Goal: Navigation & Orientation: Find specific page/section

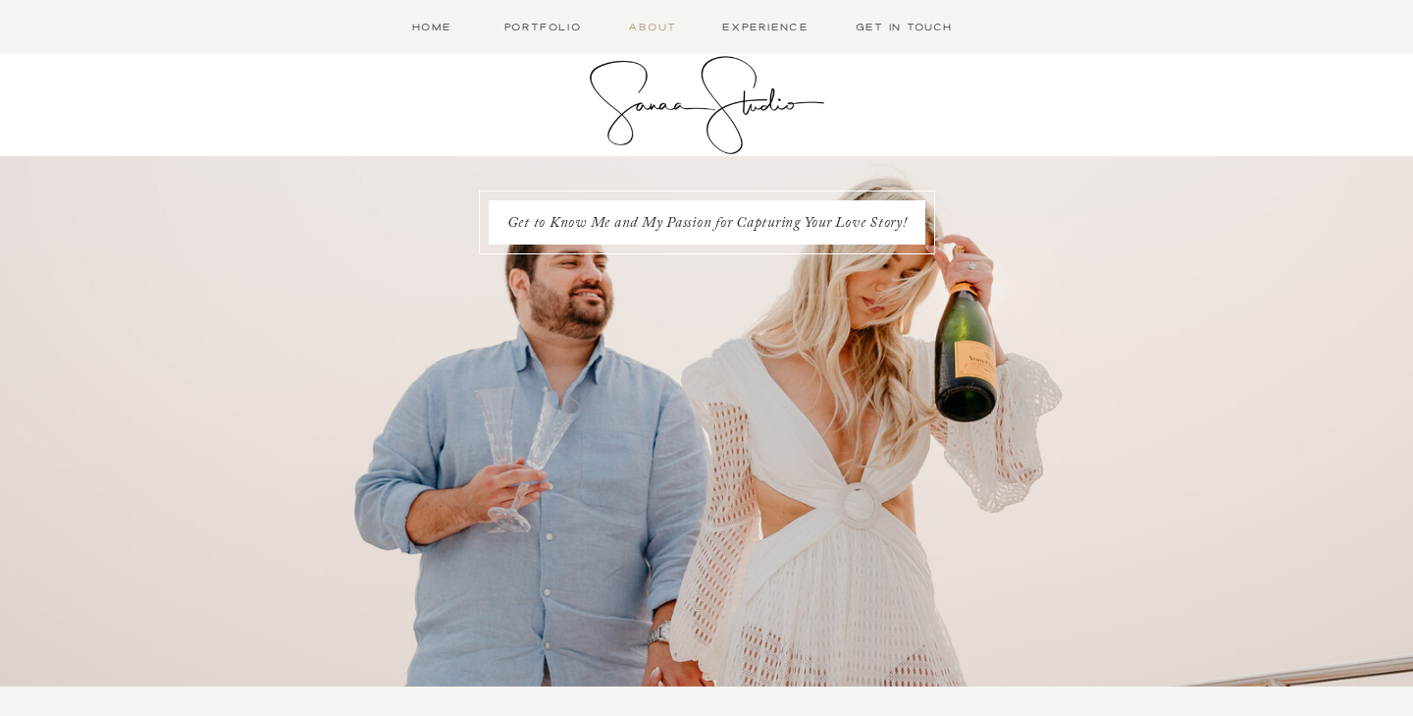
click at [647, 27] on nav "About" at bounding box center [652, 27] width 57 height 17
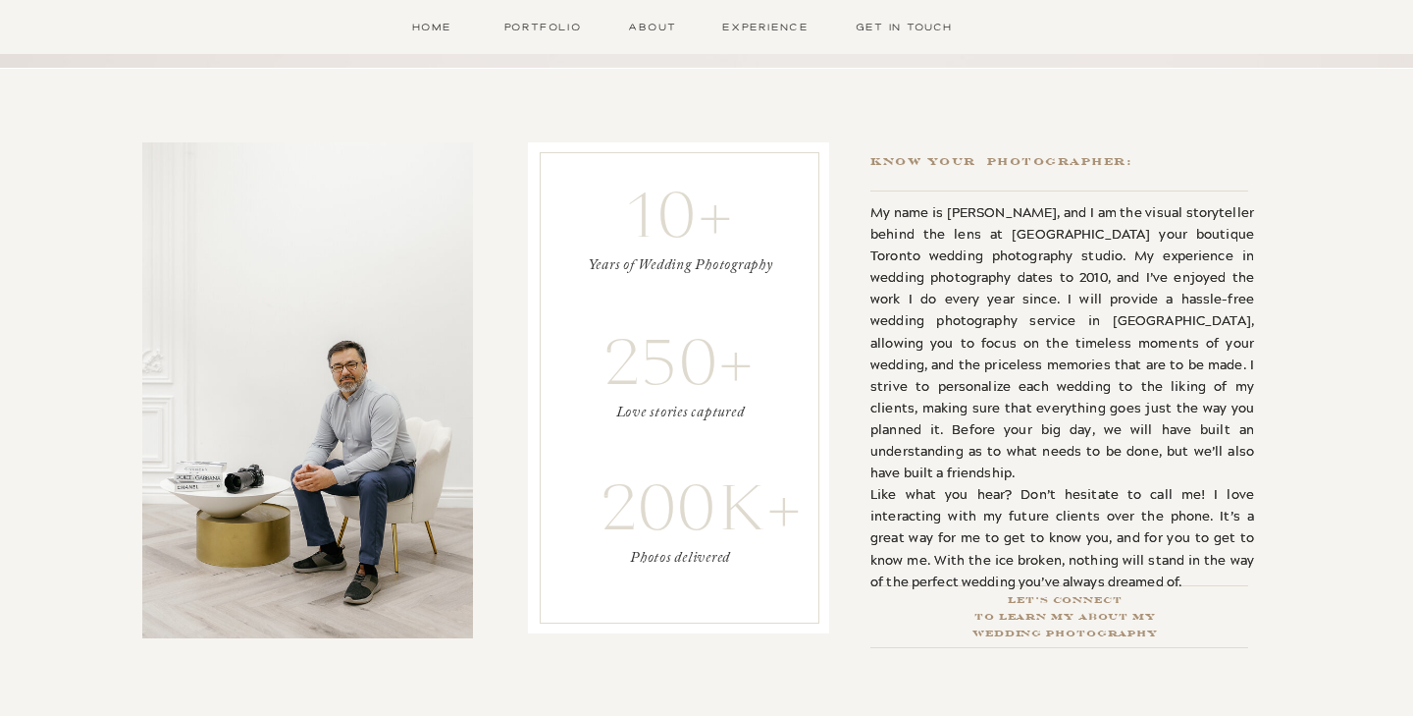
scroll to position [618, 0]
click at [534, 16] on div "Get in Touch Portfolio About Experience Open Menu Home Home Portfolio About Exp…" at bounding box center [706, 414] width 1413 height 2065
click at [546, 30] on nav "Portfolio" at bounding box center [543, 27] width 86 height 17
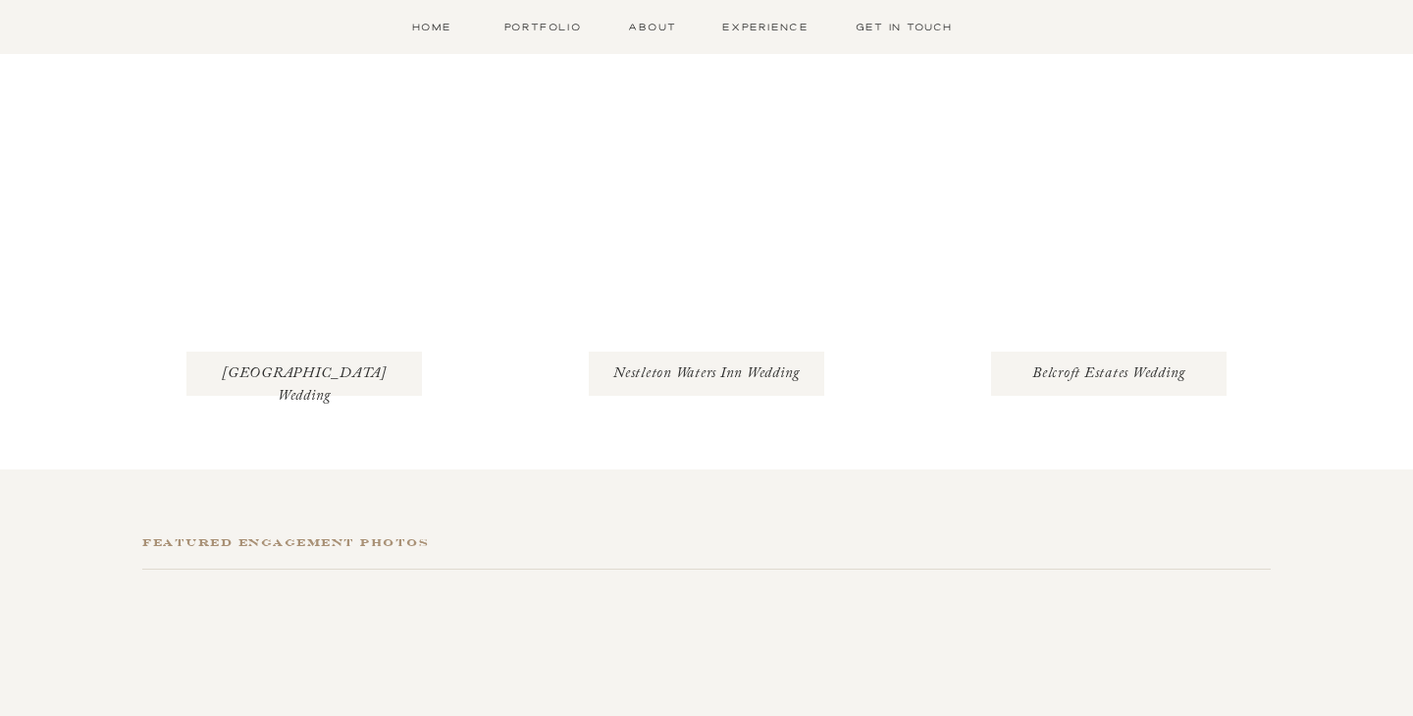
scroll to position [772, 0]
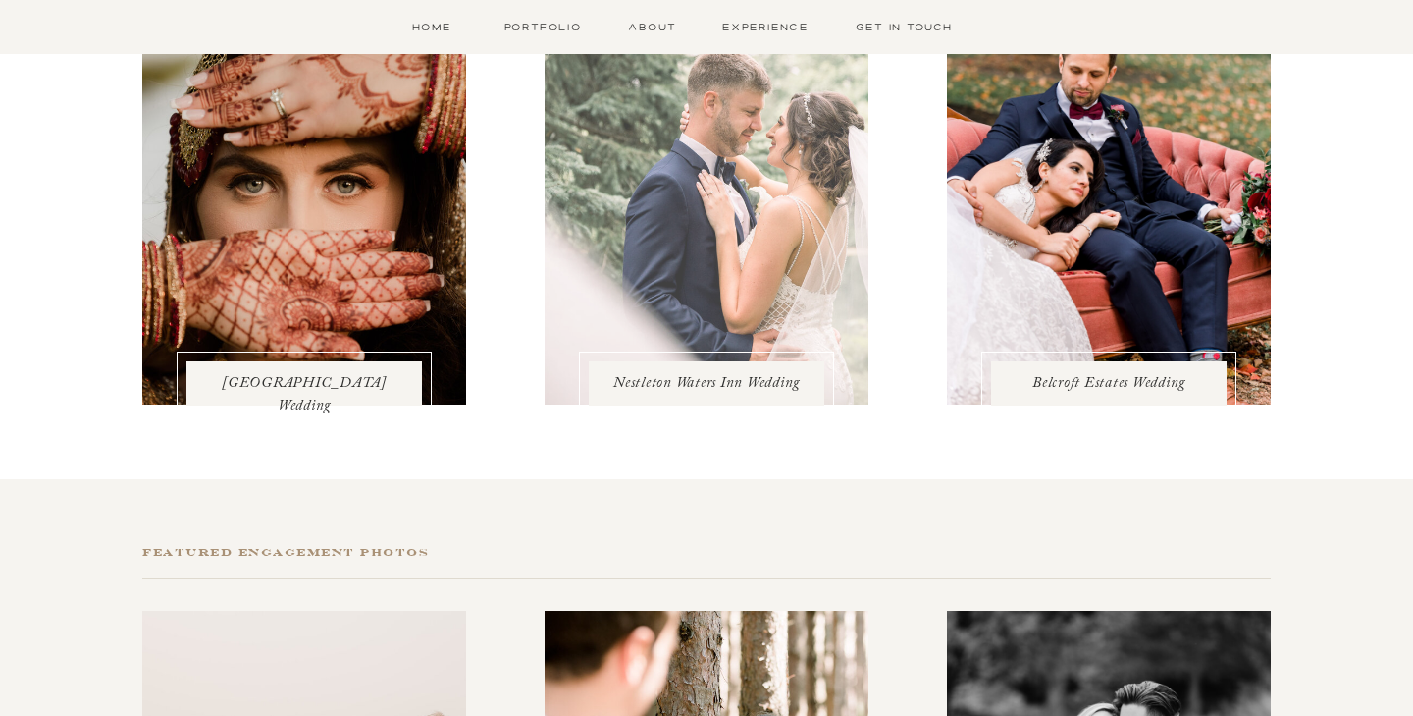
click at [677, 297] on div at bounding box center [707, 189] width 324 height 432
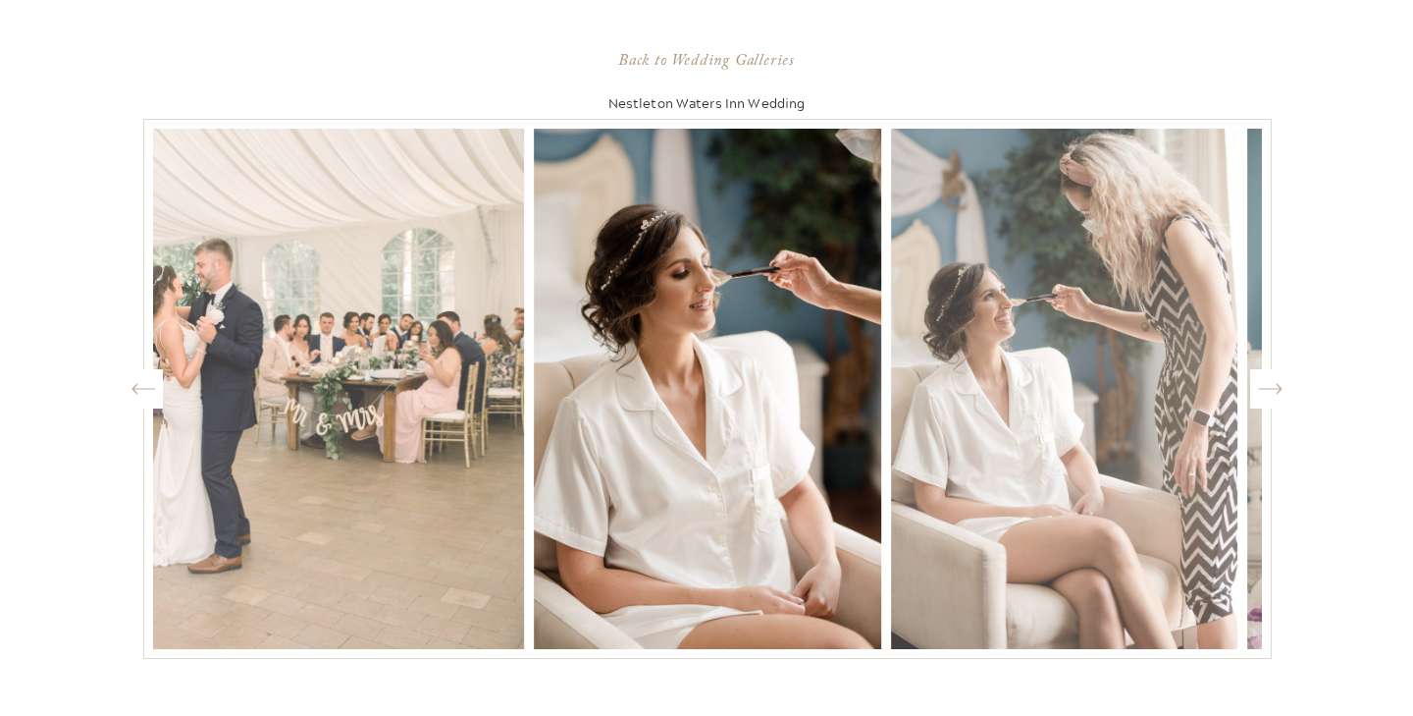
click at [1272, 391] on icon "Created by potrace 1.15, written by [PERSON_NAME] [DATE]-[DATE]" at bounding box center [1270, 388] width 25 height 29
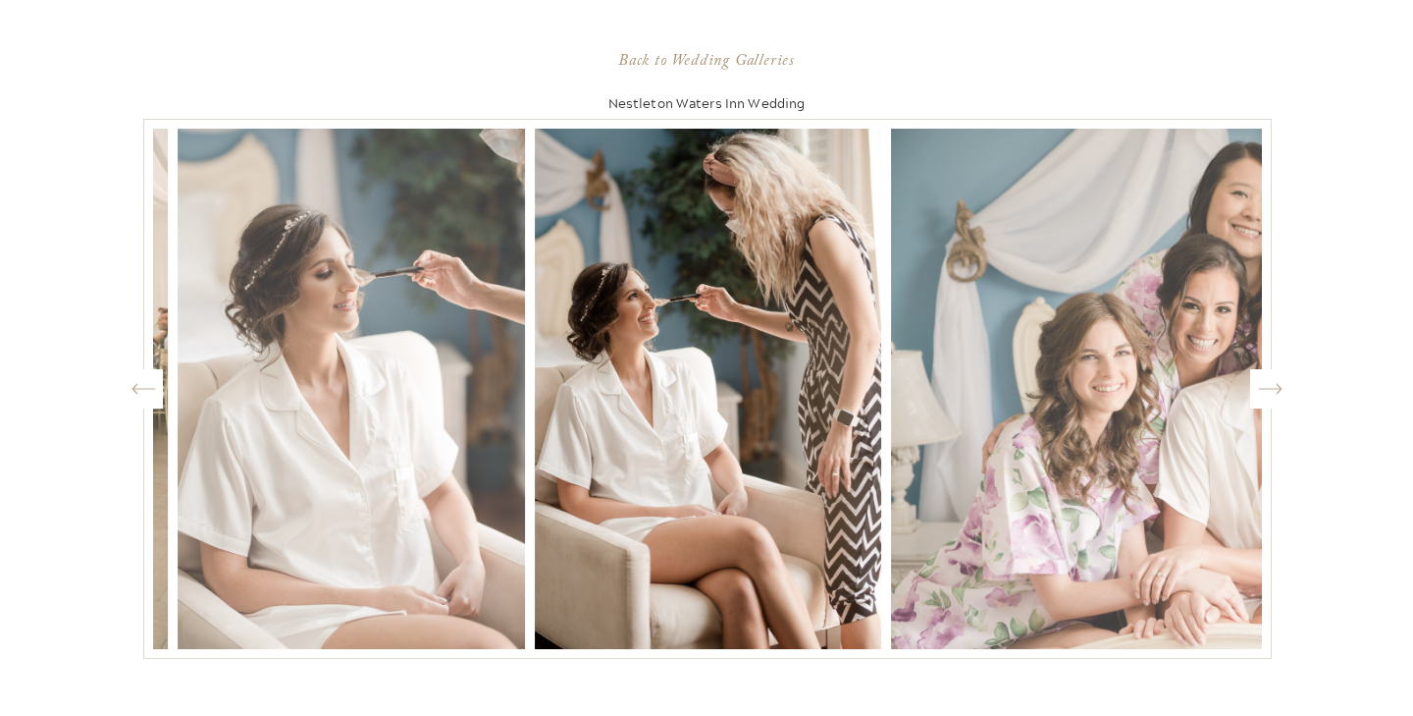
click at [1272, 391] on icon "Created by potrace 1.15, written by [PERSON_NAME] [DATE]-[DATE]" at bounding box center [1270, 388] width 25 height 29
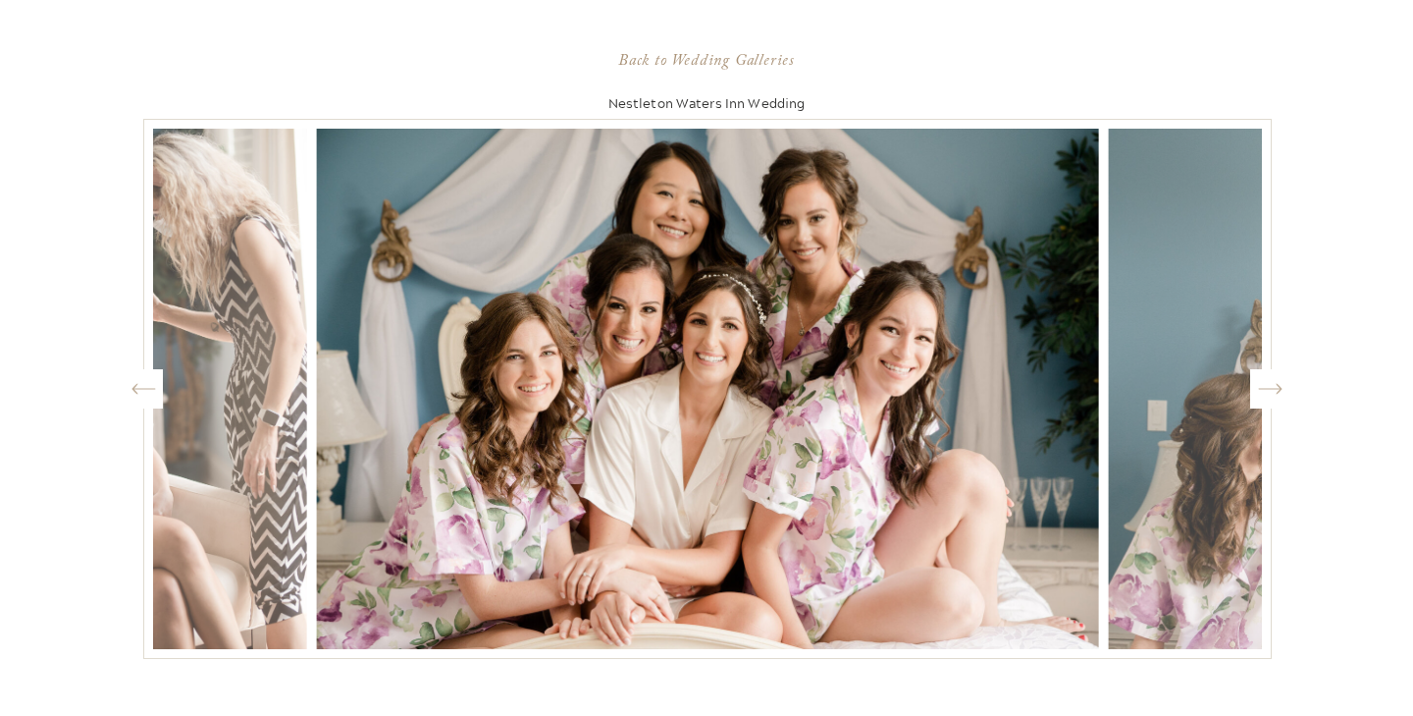
click at [1272, 391] on icon "Created by potrace 1.15, written by [PERSON_NAME] [DATE]-[DATE]" at bounding box center [1270, 388] width 25 height 29
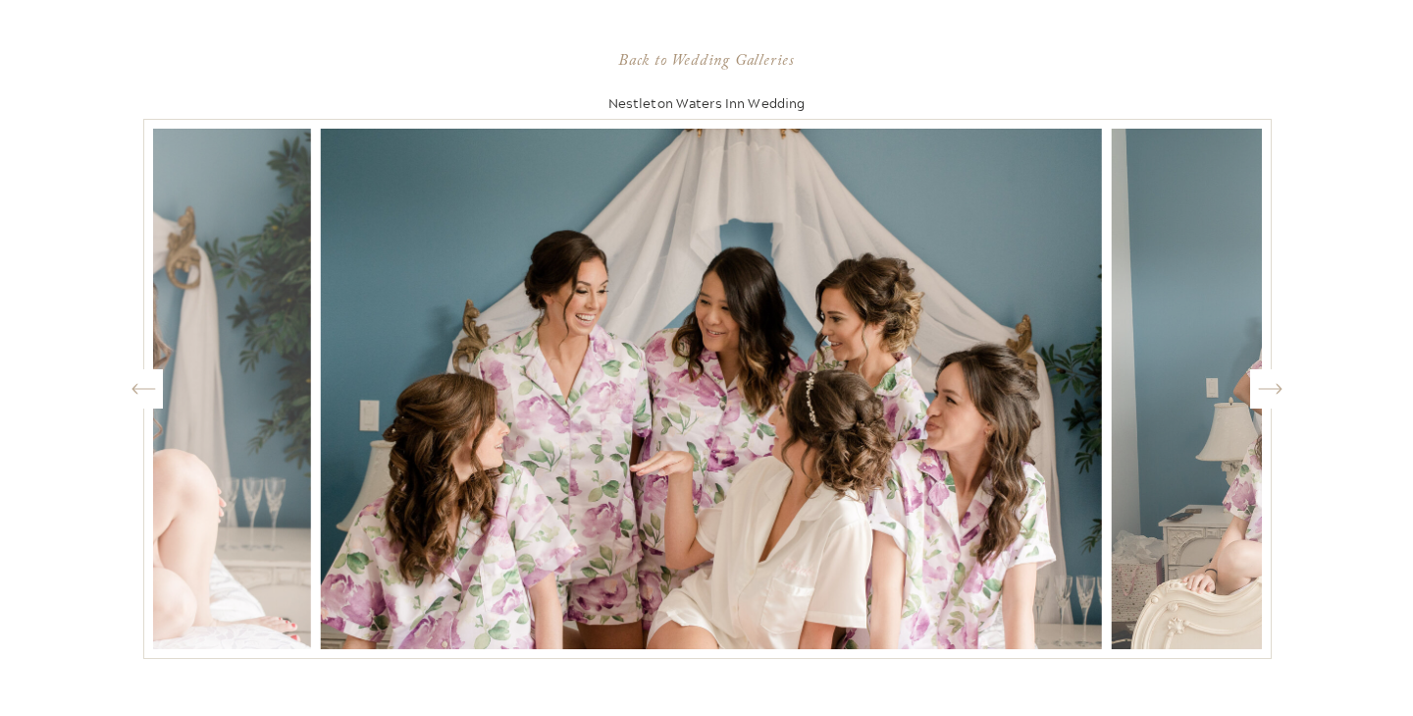
click at [1272, 391] on icon "Created by potrace 1.15, written by [PERSON_NAME] [DATE]-[DATE]" at bounding box center [1270, 388] width 25 height 29
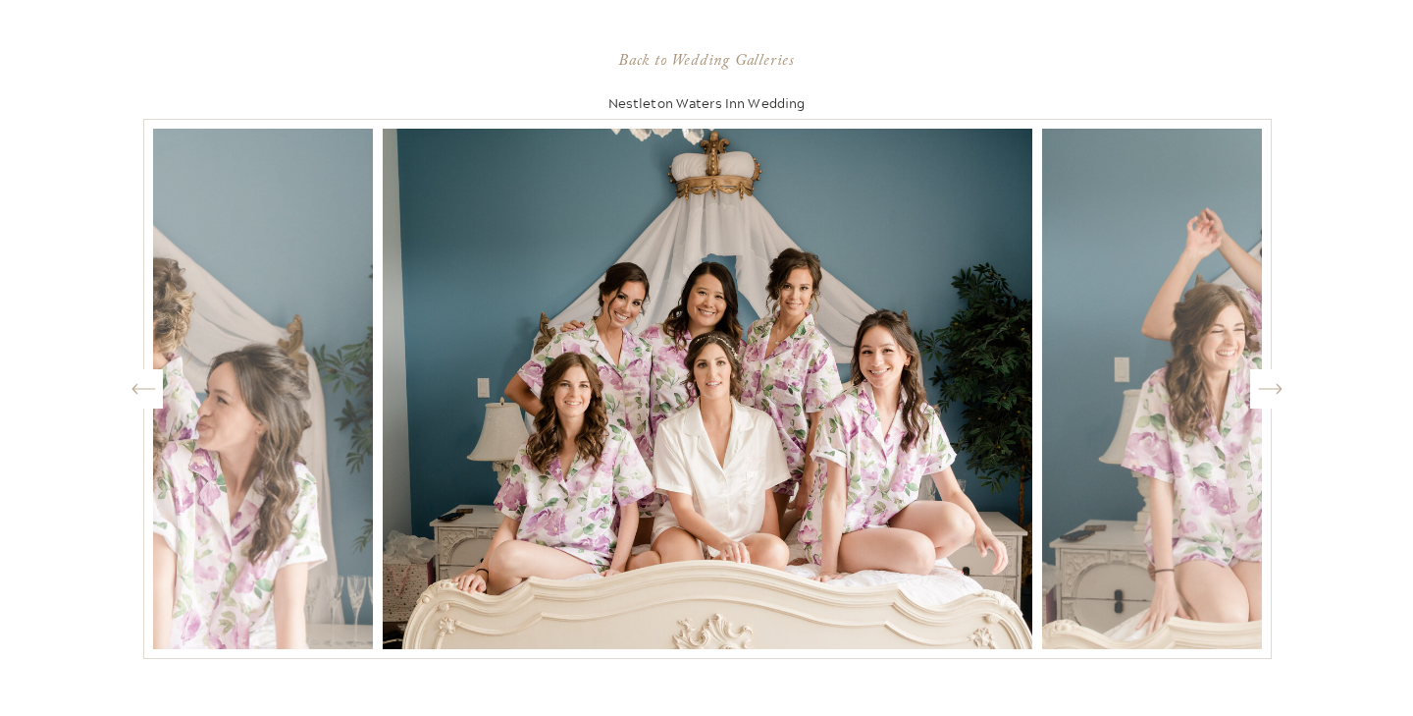
click at [1272, 391] on icon "Created by potrace 1.15, written by [PERSON_NAME] [DATE]-[DATE]" at bounding box center [1270, 388] width 25 height 29
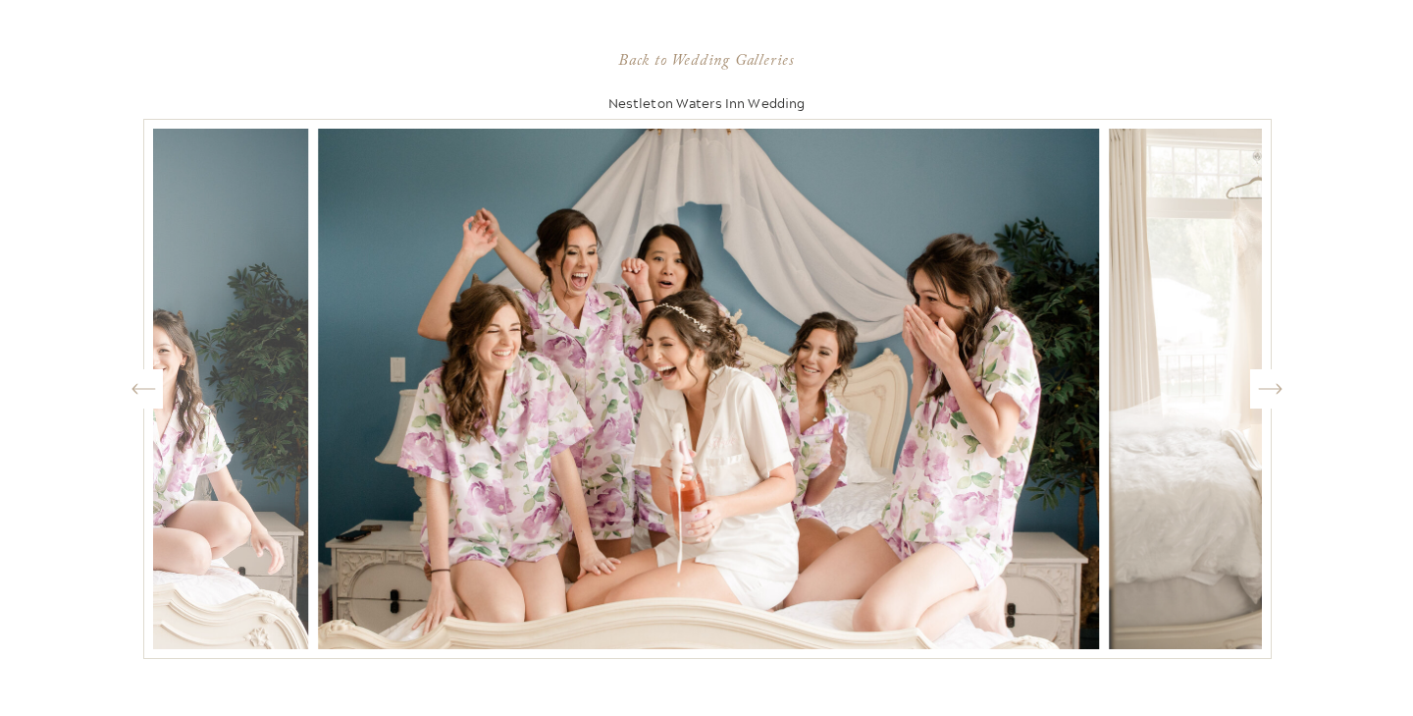
click at [1272, 391] on icon "Created by potrace 1.15, written by [PERSON_NAME] [DATE]-[DATE]" at bounding box center [1270, 388] width 25 height 29
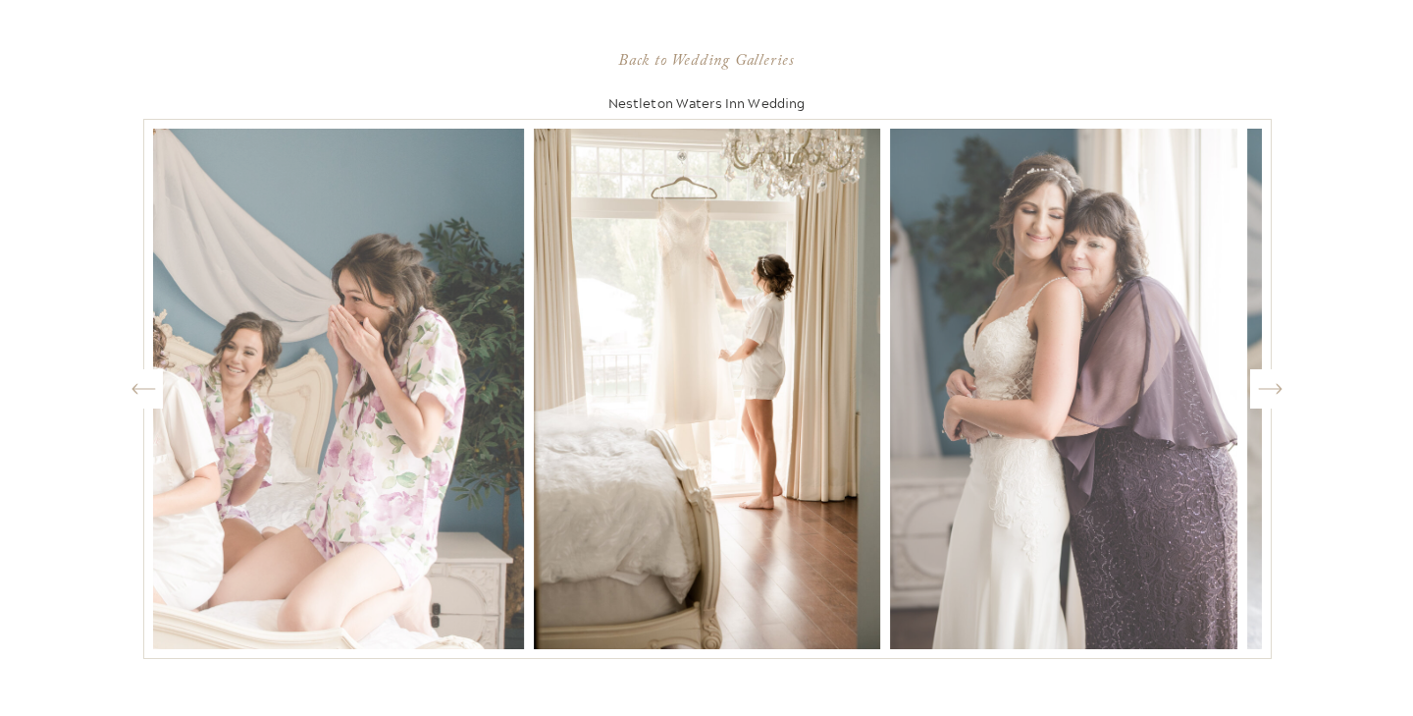
click at [1272, 391] on icon "Created by potrace 1.15, written by [PERSON_NAME] [DATE]-[DATE]" at bounding box center [1270, 388] width 25 height 29
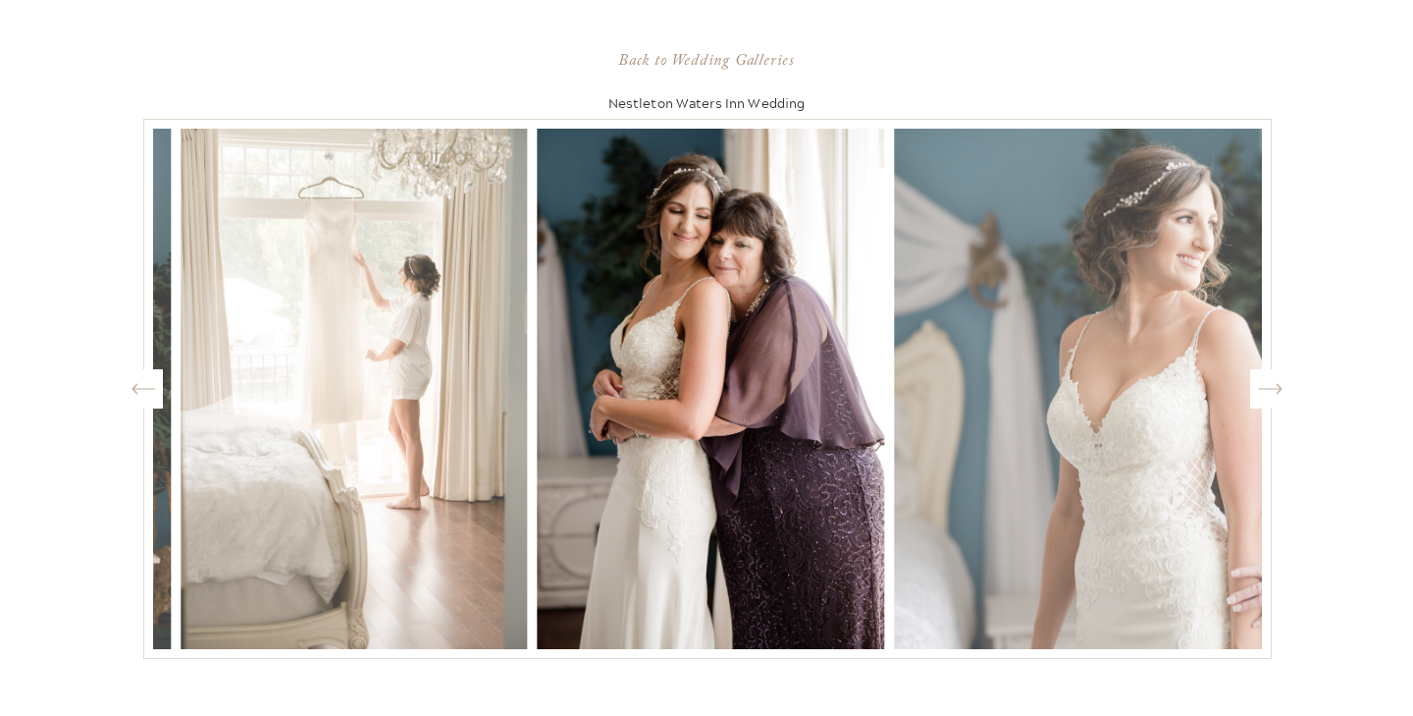
click at [1272, 391] on icon "Created by potrace 1.15, written by [PERSON_NAME] [DATE]-[DATE]" at bounding box center [1270, 388] width 25 height 29
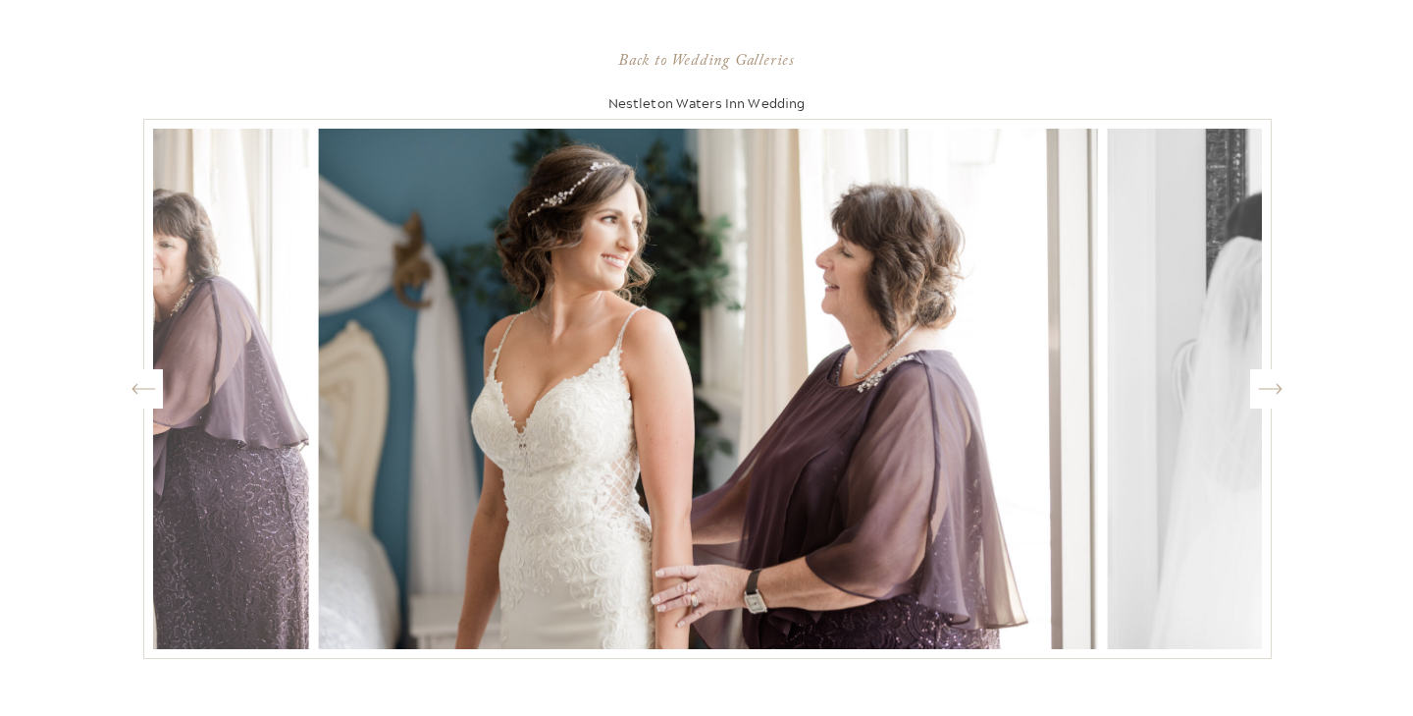
click at [1272, 391] on icon "Created by potrace 1.15, written by [PERSON_NAME] [DATE]-[DATE]" at bounding box center [1270, 388] width 25 height 29
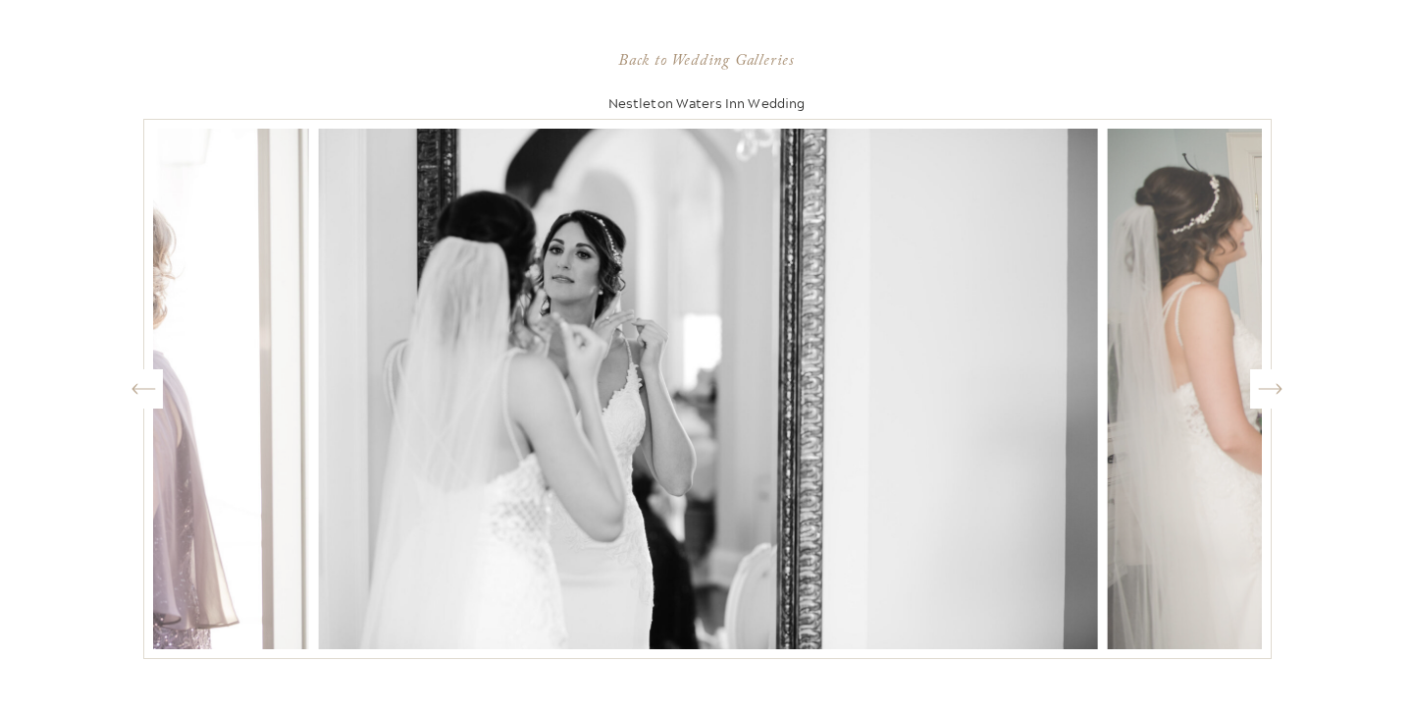
click at [1272, 391] on icon "Created by potrace 1.15, written by [PERSON_NAME] [DATE]-[DATE]" at bounding box center [1270, 388] width 25 height 29
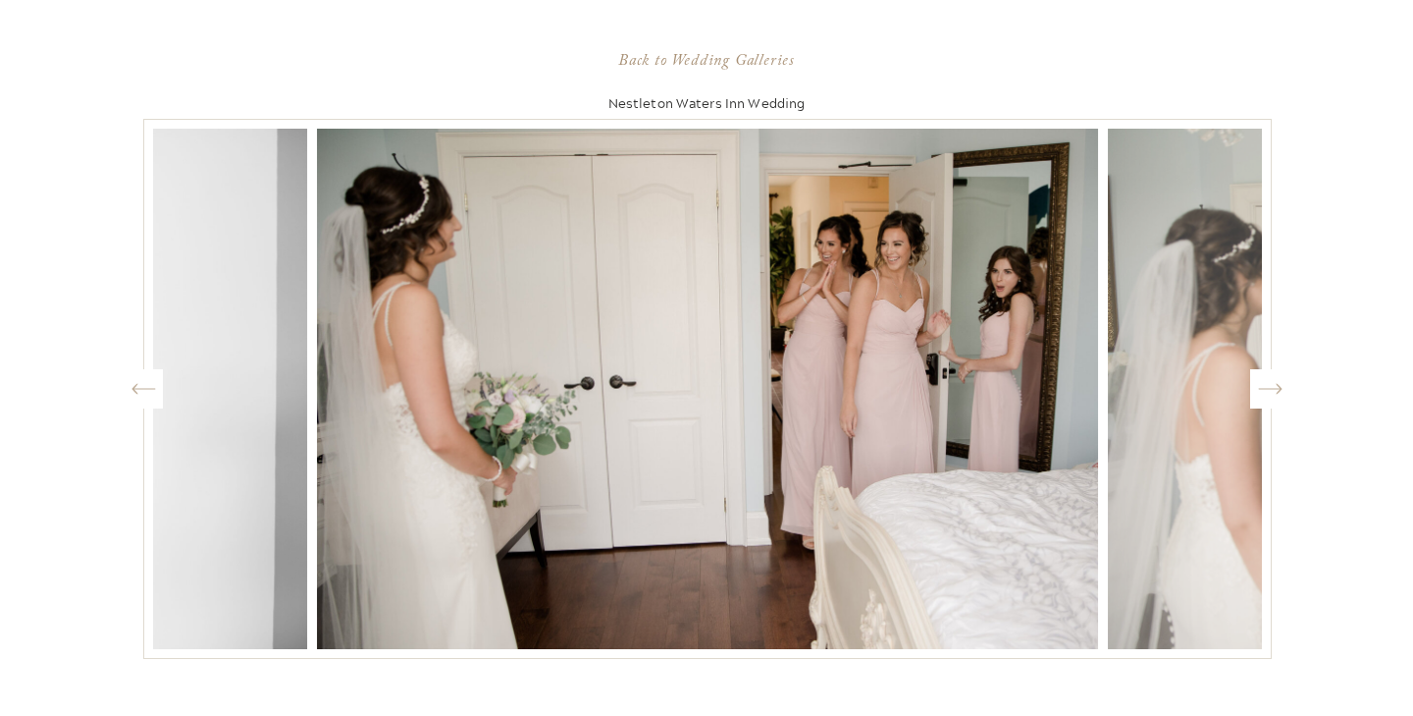
click at [1272, 391] on icon "Created by potrace 1.15, written by [PERSON_NAME] [DATE]-[DATE]" at bounding box center [1270, 388] width 25 height 29
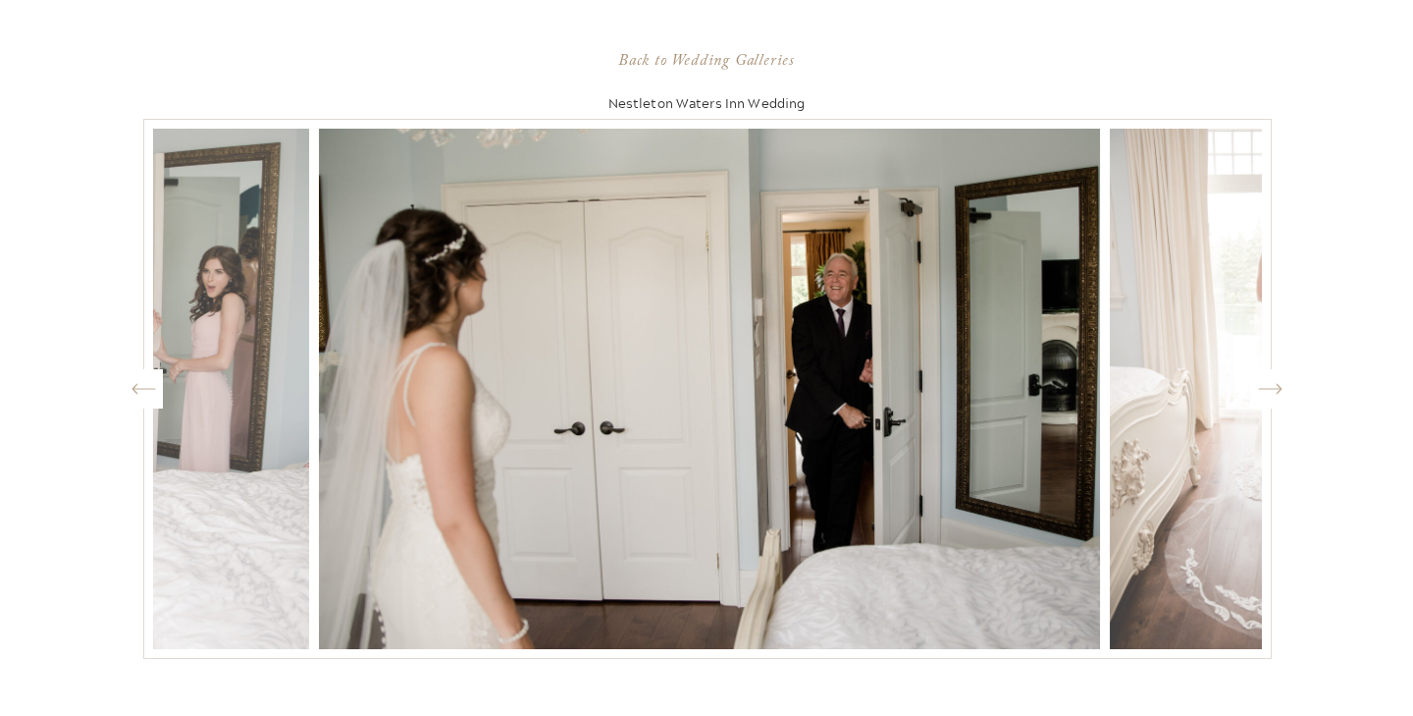
click at [1272, 391] on icon "Created by potrace 1.15, written by [PERSON_NAME] [DATE]-[DATE]" at bounding box center [1270, 388] width 25 height 29
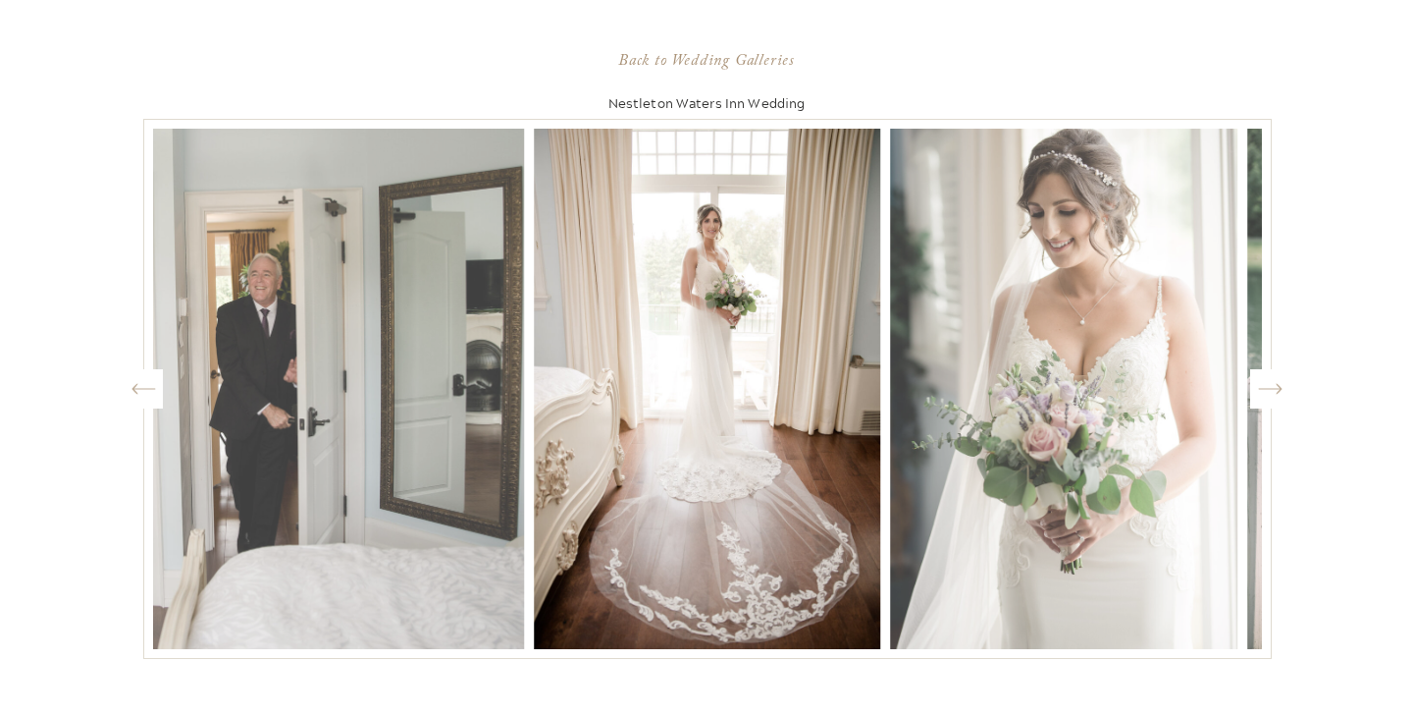
click at [1272, 391] on icon "Created by potrace 1.15, written by [PERSON_NAME] [DATE]-[DATE]" at bounding box center [1270, 388] width 25 height 29
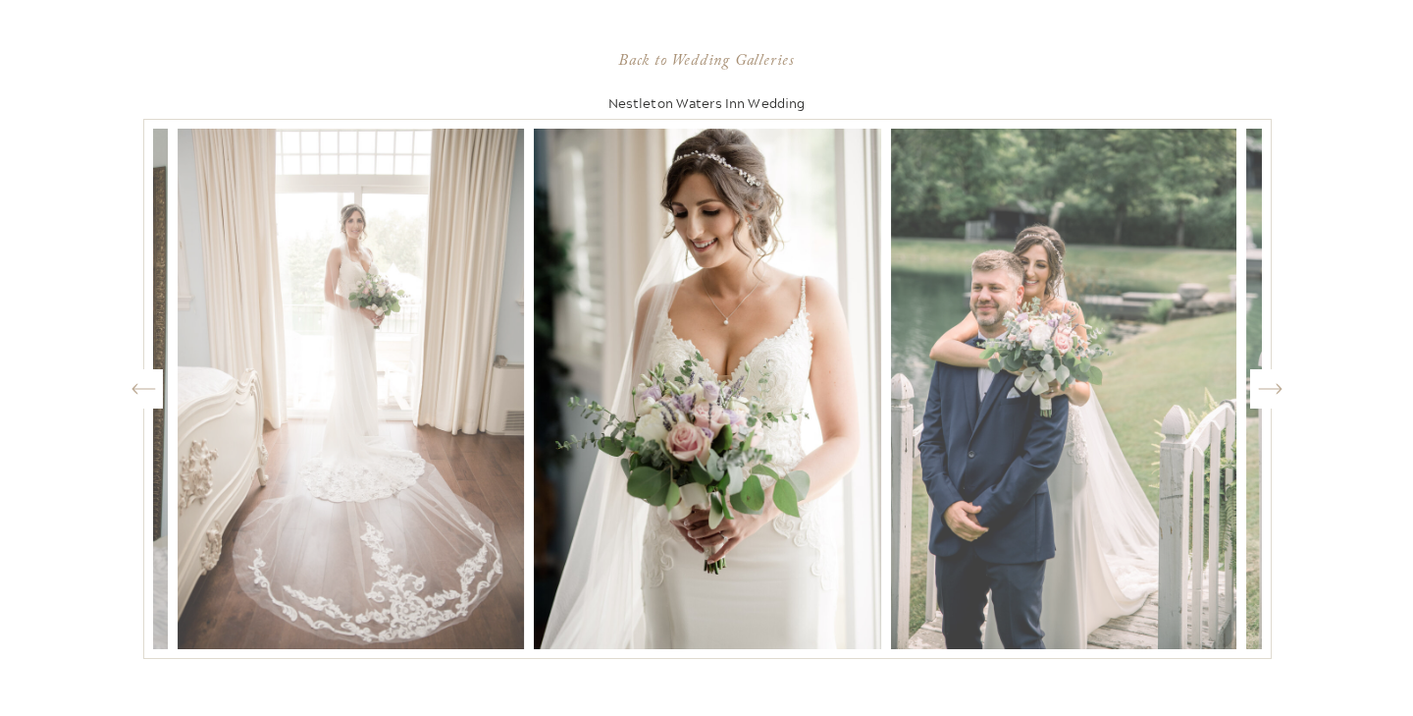
click at [148, 393] on icon "Created by potrace 1.15, written by [PERSON_NAME] [DATE]-[DATE]" at bounding box center [144, 388] width 25 height 29
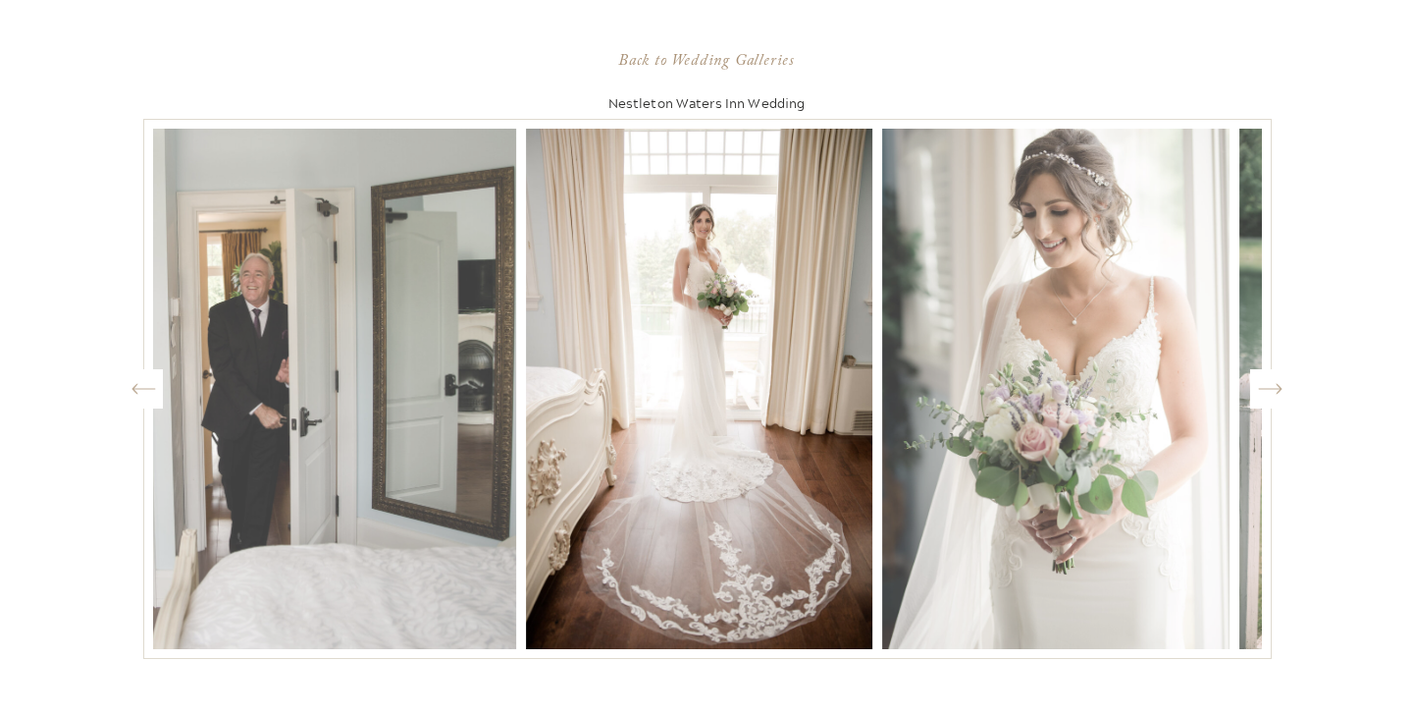
click at [148, 393] on icon "Created by potrace 1.15, written by [PERSON_NAME] [DATE]-[DATE]" at bounding box center [144, 388] width 25 height 29
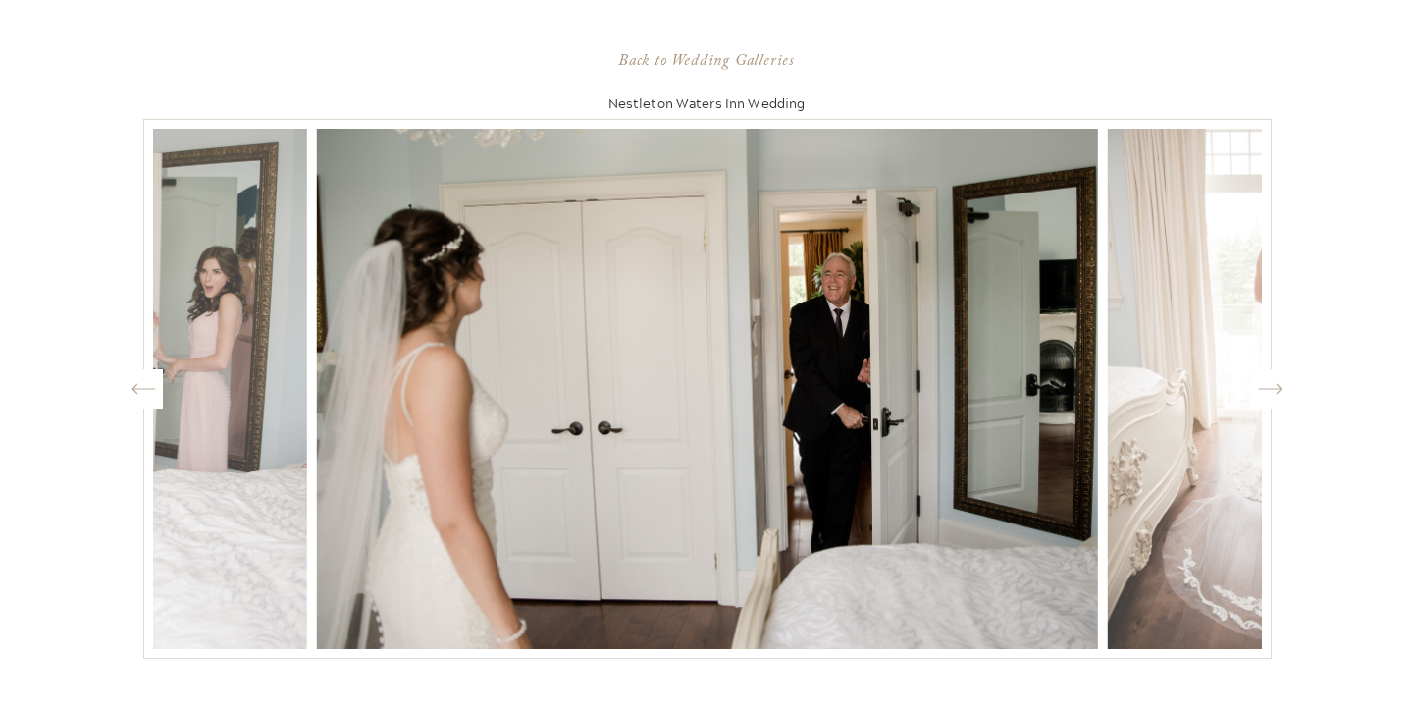
click at [148, 393] on icon "Created by potrace 1.15, written by [PERSON_NAME] [DATE]-[DATE]" at bounding box center [144, 388] width 25 height 29
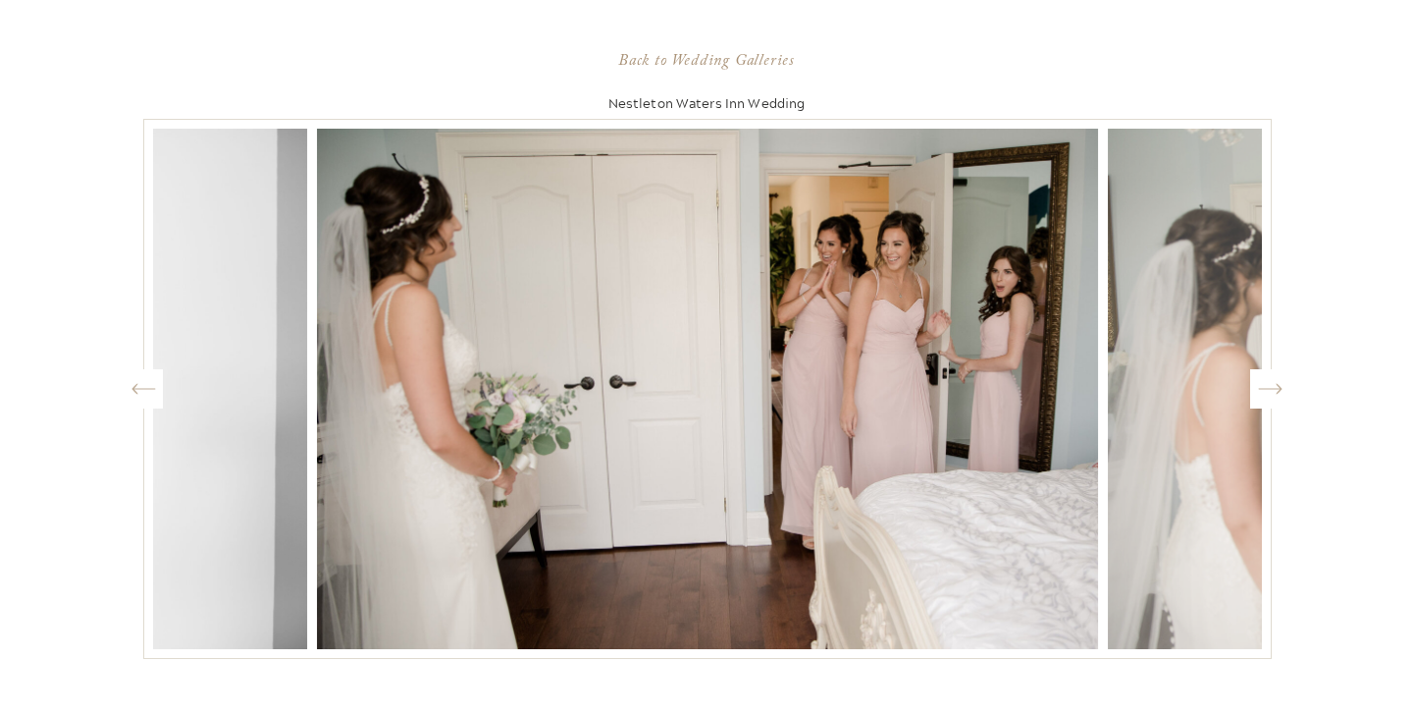
click at [1264, 387] on icon "Created by potrace 1.15, written by [PERSON_NAME] [DATE]-[DATE]" at bounding box center [1270, 388] width 25 height 29
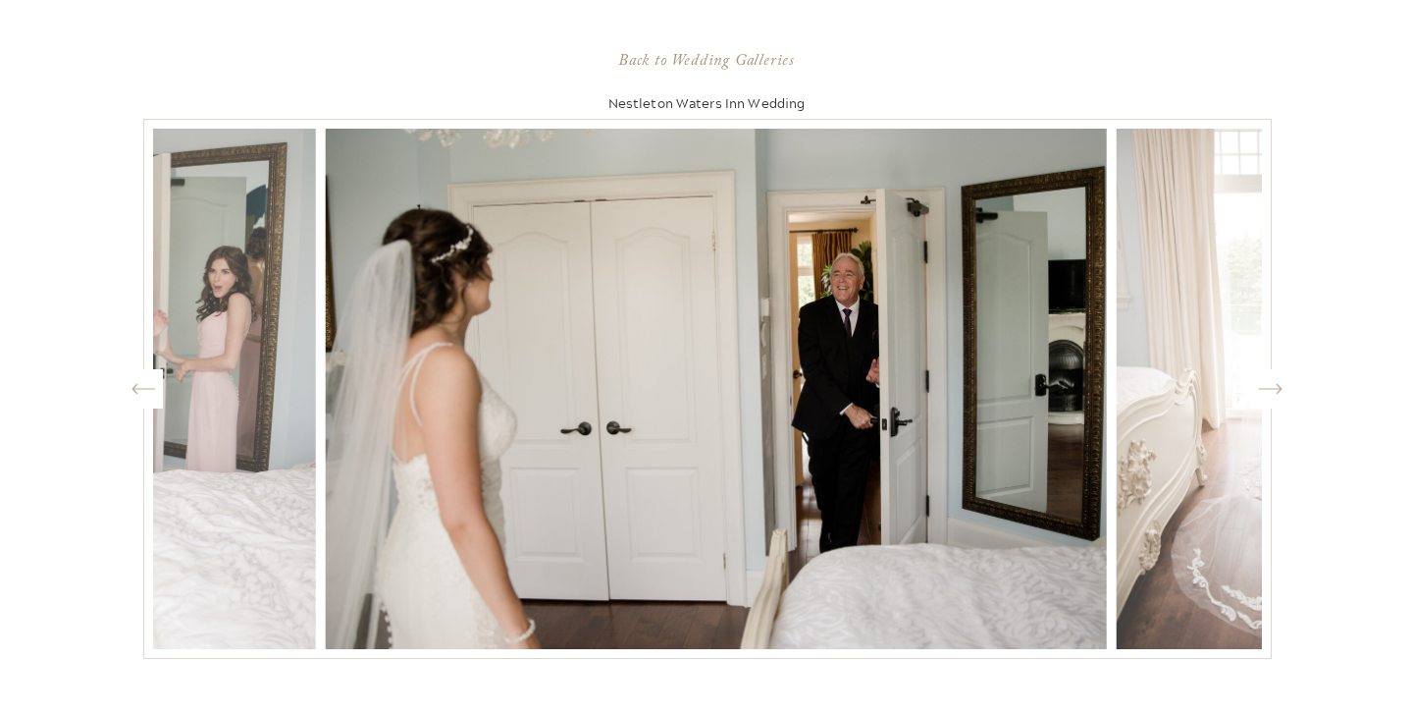
click at [1264, 387] on icon "Created by potrace 1.15, written by [PERSON_NAME] [DATE]-[DATE]" at bounding box center [1270, 388] width 25 height 29
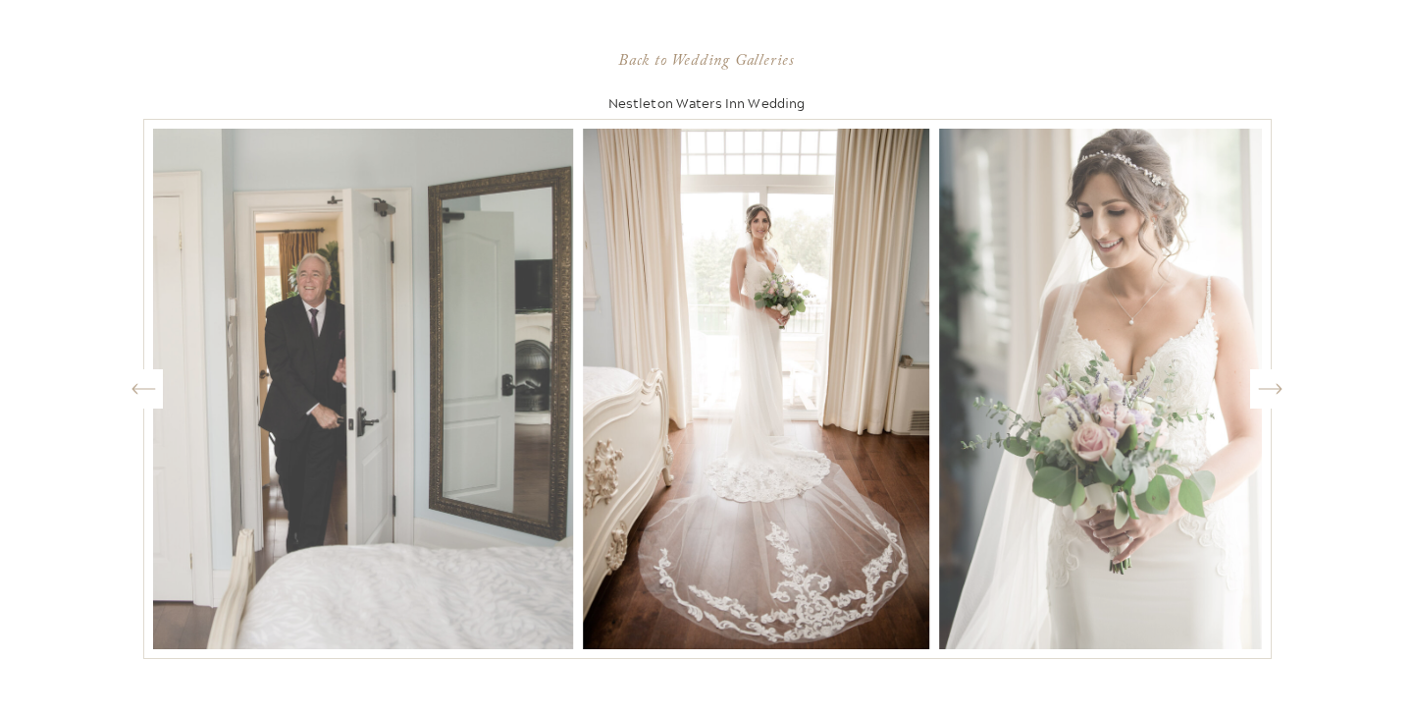
click at [1264, 387] on icon "Created by potrace 1.15, written by [PERSON_NAME] [DATE]-[DATE]" at bounding box center [1270, 388] width 25 height 29
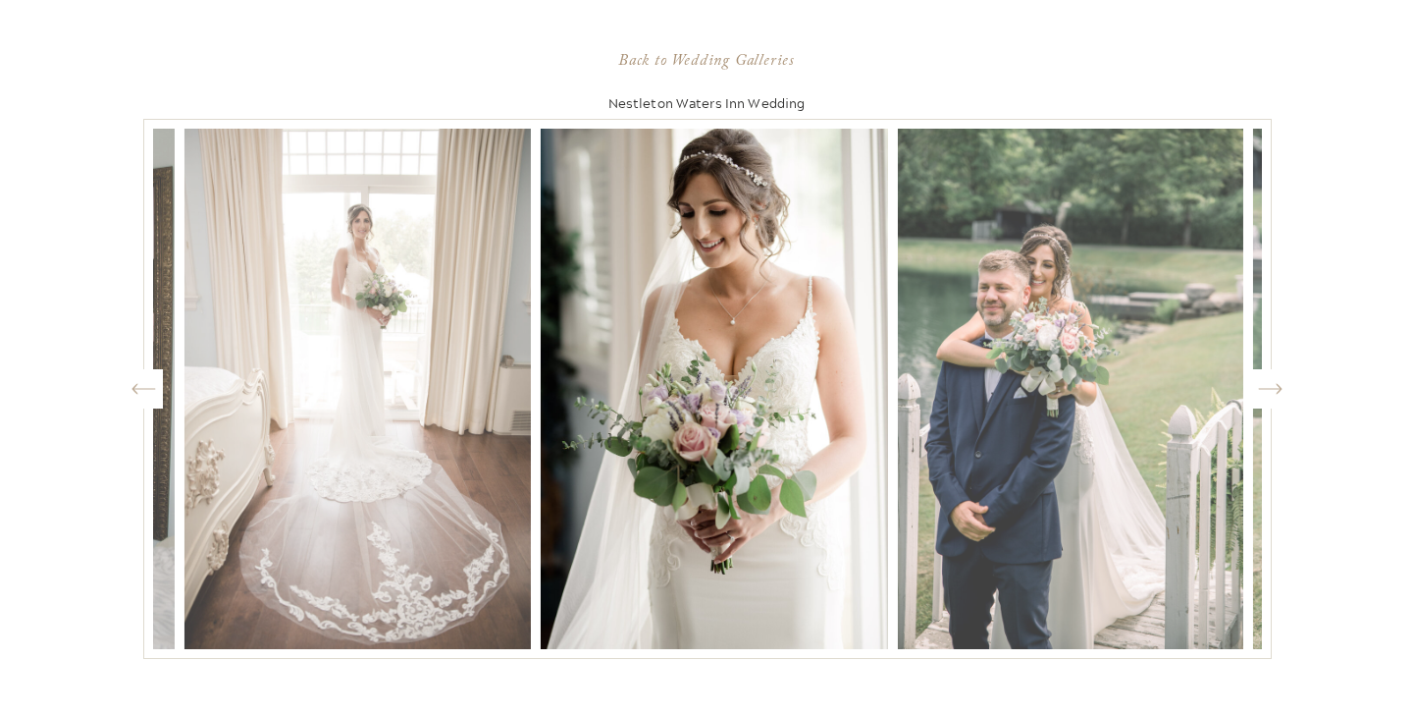
click at [1264, 387] on icon "Created by potrace 1.15, written by [PERSON_NAME] [DATE]-[DATE]" at bounding box center [1270, 388] width 25 height 29
